Goal: Check status: Check status

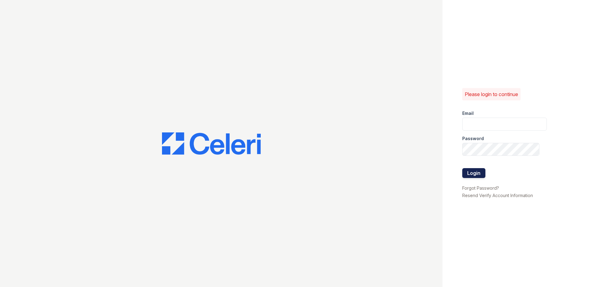
type input "alturasandrews@trinity-pm.com"
click at [468, 174] on button "Login" at bounding box center [473, 173] width 23 height 10
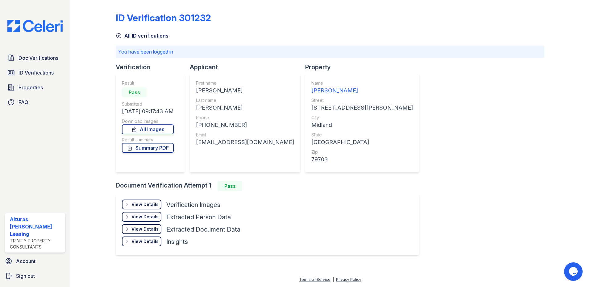
click at [155, 205] on div "View Details" at bounding box center [144, 205] width 27 height 6
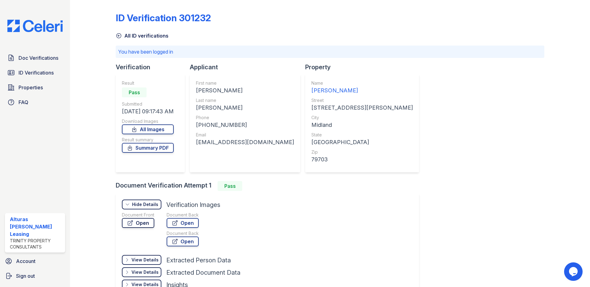
click at [147, 221] on link "Open" at bounding box center [138, 223] width 32 height 10
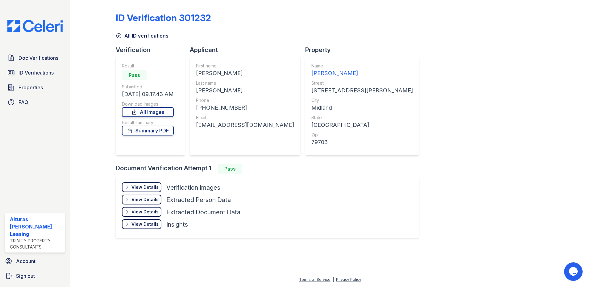
click at [143, 185] on div "View Details" at bounding box center [144, 187] width 27 height 6
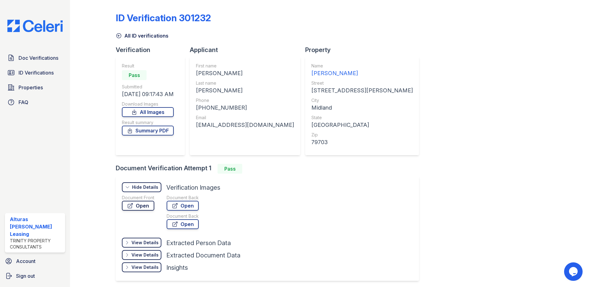
click at [137, 204] on link "Open" at bounding box center [138, 206] width 32 height 10
